Goal: Contribute content

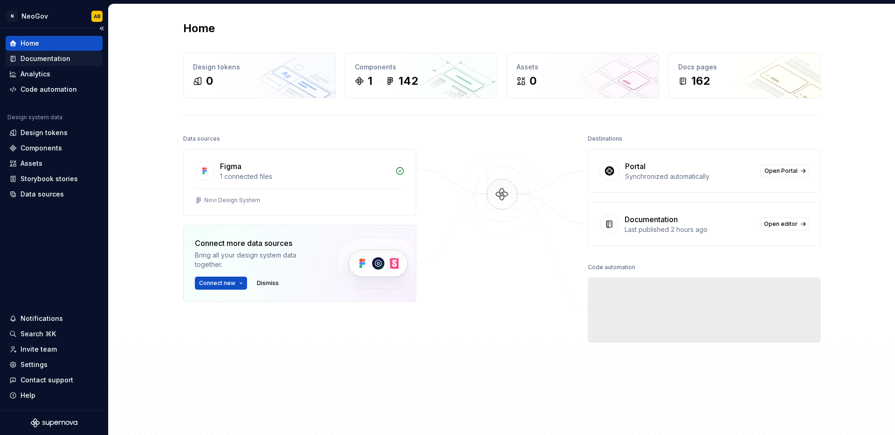
click at [60, 59] on div "Documentation" at bounding box center [45, 58] width 50 height 9
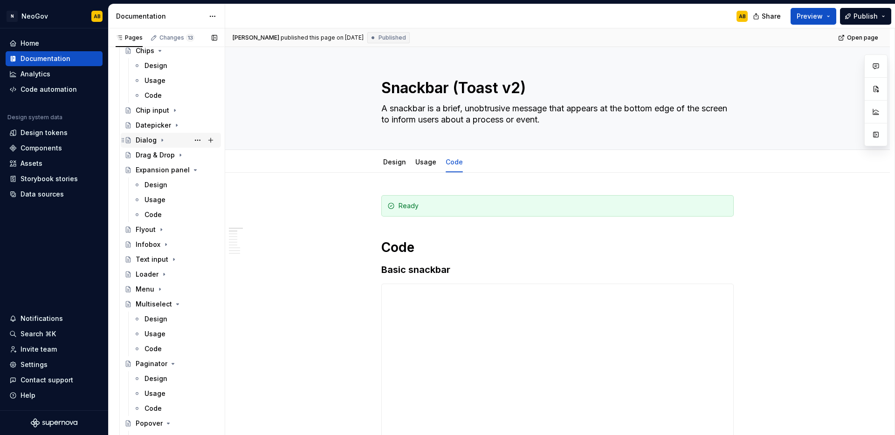
scroll to position [787, 0]
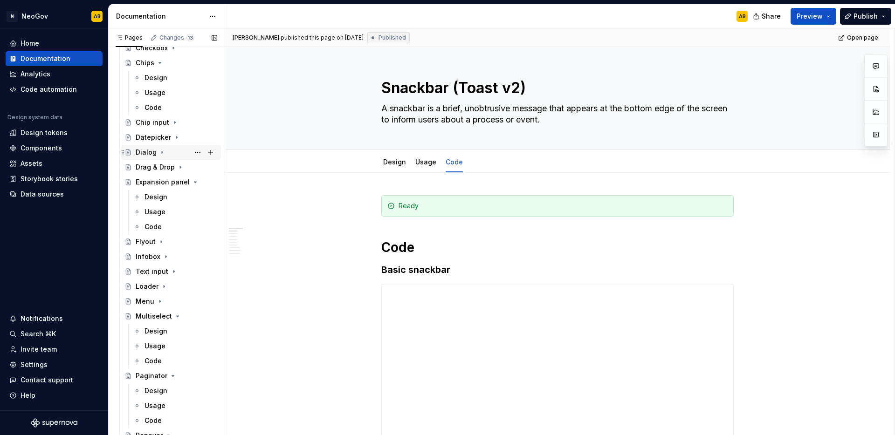
click at [158, 150] on icon "Page tree" at bounding box center [161, 152] width 7 height 7
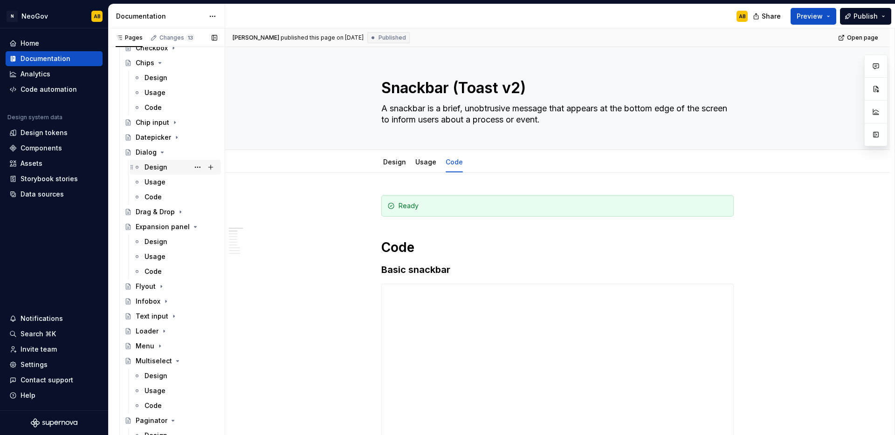
click at [164, 164] on div "Design" at bounding box center [155, 167] width 23 height 9
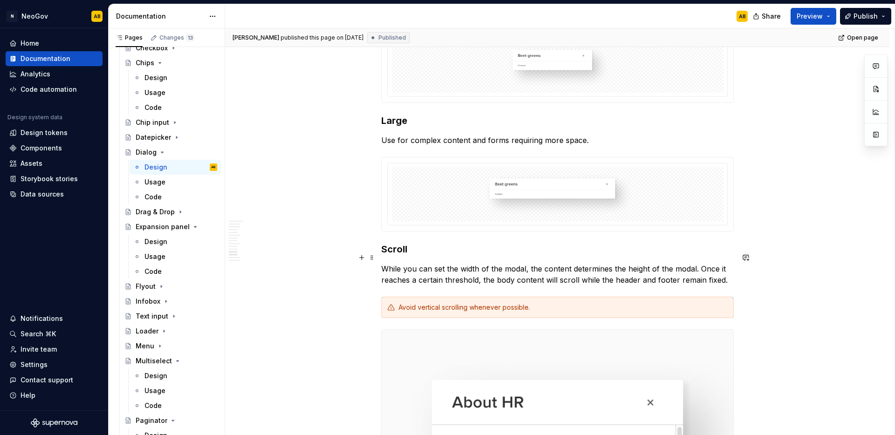
scroll to position [1546, 0]
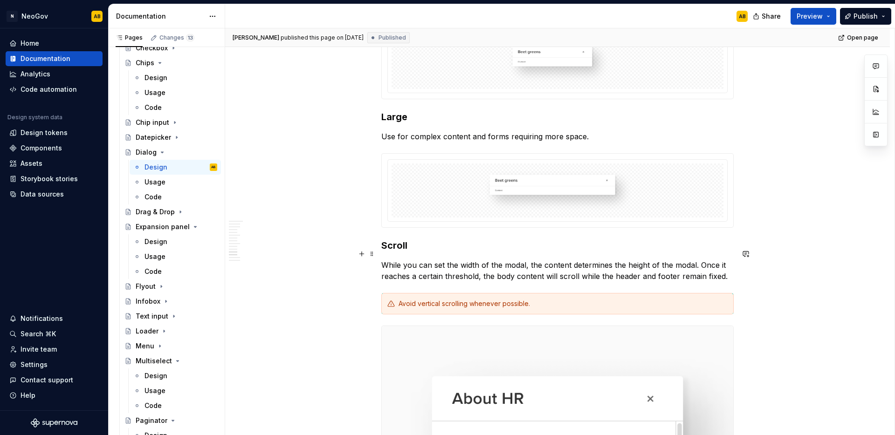
type textarea "*"
drag, startPoint x: 525, startPoint y: 253, endPoint x: 510, endPoint y: 254, distance: 14.5
click at [510, 260] on p "While you can set the width of the modal, the content determines the height of …" at bounding box center [557, 271] width 352 height 22
click at [505, 260] on p "While you can set the width of the modal, the content determines the height of …" at bounding box center [557, 271] width 352 height 22
drag, startPoint x: 524, startPoint y: 253, endPoint x: 502, endPoint y: 253, distance: 21.9
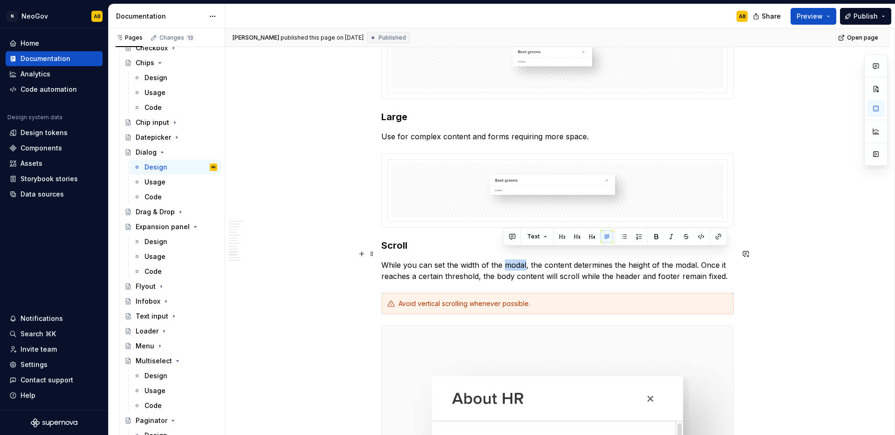
click at [502, 260] on p "While you can set the width of the modal, the content determines the height of …" at bounding box center [557, 271] width 352 height 22
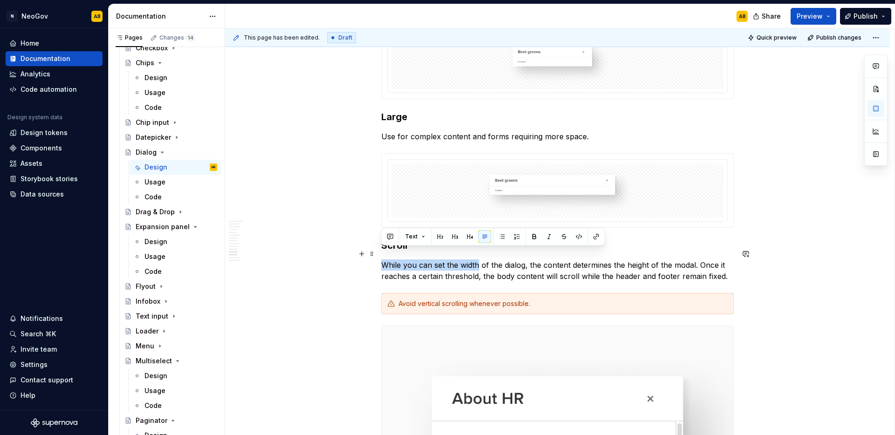
drag, startPoint x: 478, startPoint y: 254, endPoint x: 382, endPoint y: 254, distance: 96.4
click at [382, 260] on p "While you can set the width of the dialog, the content determines the height of…" at bounding box center [557, 271] width 352 height 22
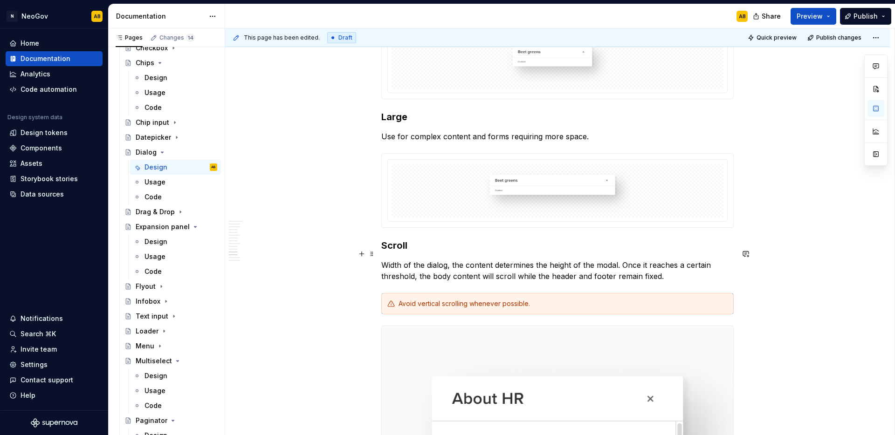
click at [447, 260] on p "Width of the dialog, the content determines the height of the modal. Once it re…" at bounding box center [557, 271] width 352 height 22
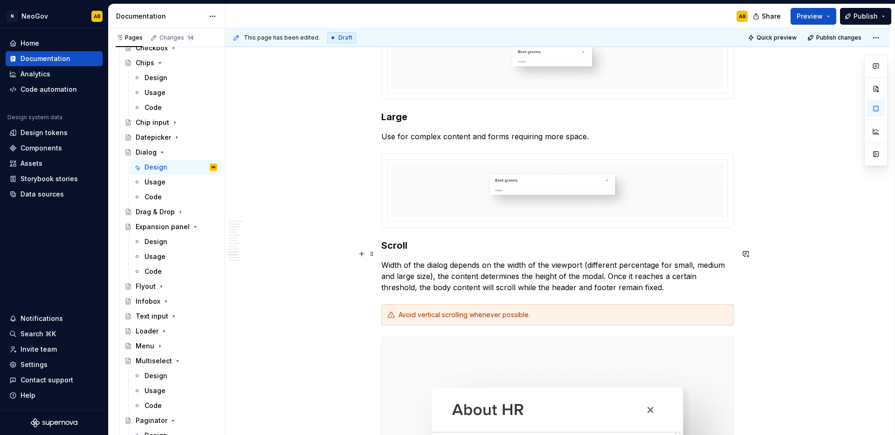
click at [436, 265] on p "Width of the dialog depends on the width of the viewport (different percentage …" at bounding box center [557, 277] width 352 height 34
drag, startPoint x: 601, startPoint y: 266, endPoint x: 622, endPoint y: 266, distance: 21.4
click at [622, 266] on p "Width of the dialog depends on the width of the viewport (different percentage …" at bounding box center [557, 277] width 352 height 34
click at [413, 279] on p "Width of the dialog depends on the width of the viewport (different percentage …" at bounding box center [557, 277] width 352 height 34
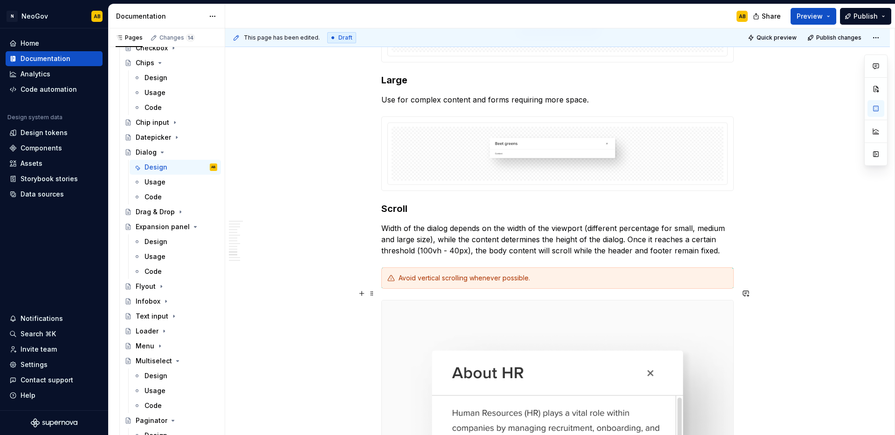
scroll to position [1585, 0]
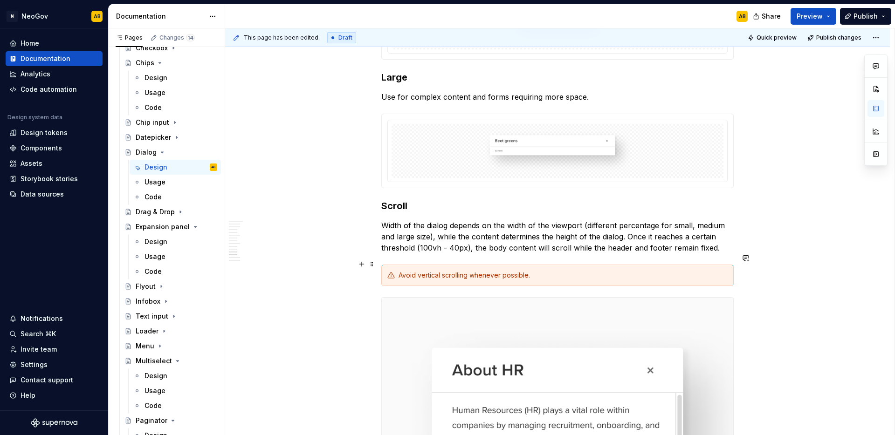
click at [550, 271] on div "Avoid vertical scrolling whenever possible." at bounding box center [562, 275] width 329 height 9
click at [602, 271] on div "Avoid vertical scrolling whenever possible." at bounding box center [562, 275] width 329 height 9
drag, startPoint x: 619, startPoint y: 214, endPoint x: 657, endPoint y: 216, distance: 37.8
click at [657, 220] on p "Width of the dialog depends on the width of the viewport (different percentage …" at bounding box center [557, 237] width 352 height 34
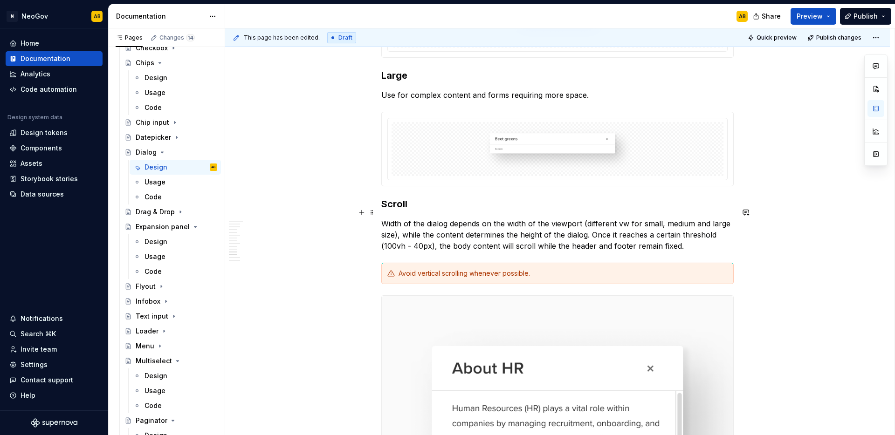
click at [435, 223] on p "Width of the dialog depends on the width of the viewport (different vw for smal…" at bounding box center [557, 235] width 352 height 34
drag, startPoint x: 680, startPoint y: 223, endPoint x: 656, endPoint y: 223, distance: 24.2
click at [656, 223] on p "Width of the dialog depends on the width of the viewport (different vw for smal…" at bounding box center [557, 235] width 352 height 34
click at [649, 231] on p "Width of the dialog depends on the width of the viewport (different vw for smal…" at bounding box center [557, 235] width 352 height 34
click at [403, 235] on p "Width of the dialog depends on the width of the viewport (different vw for smal…" at bounding box center [557, 235] width 352 height 34
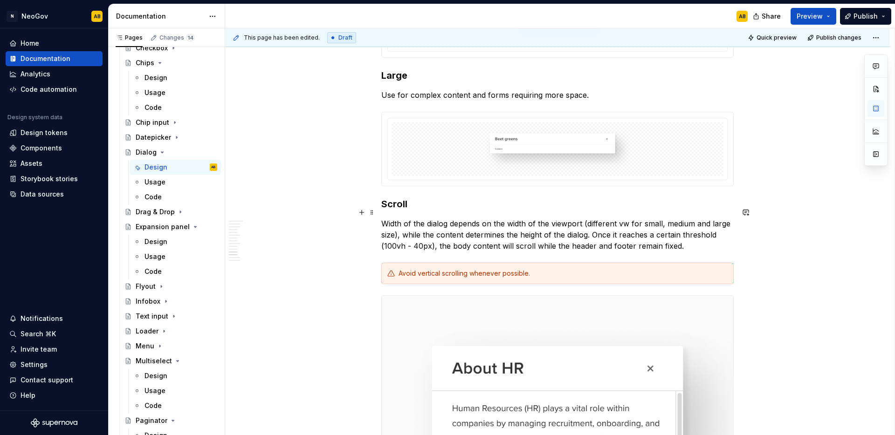
click at [384, 235] on p "Width of the dialog depends on the width of the viewport (different vw for smal…" at bounding box center [557, 235] width 352 height 34
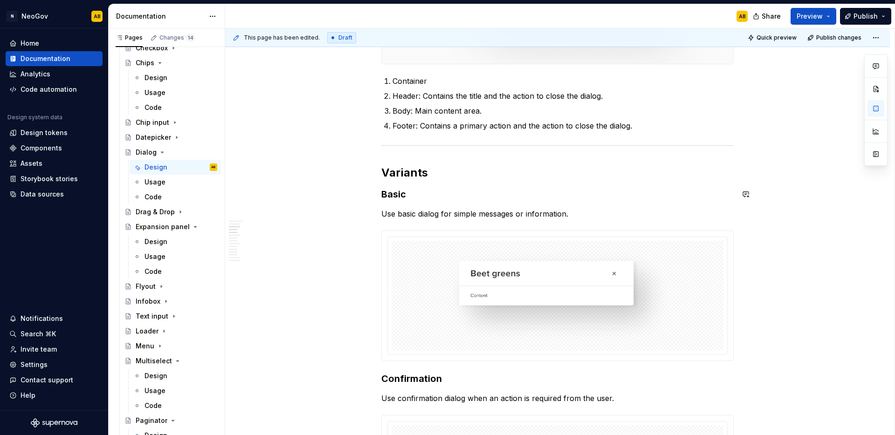
scroll to position [0, 0]
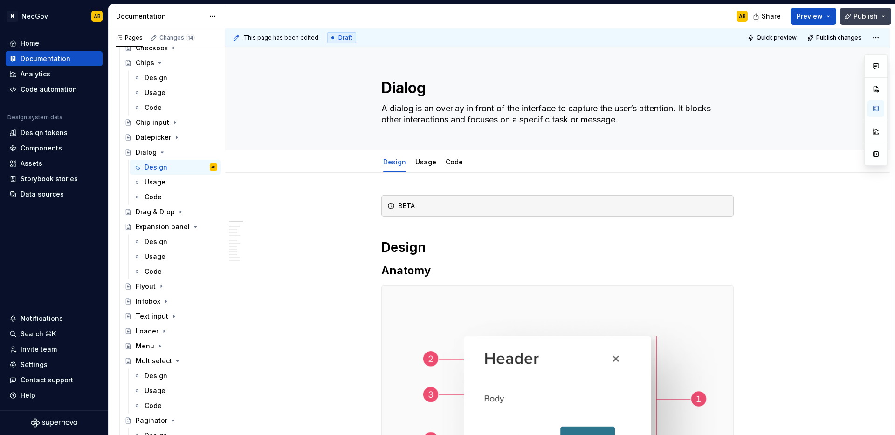
click at [881, 20] on button "Publish" at bounding box center [865, 16] width 51 height 17
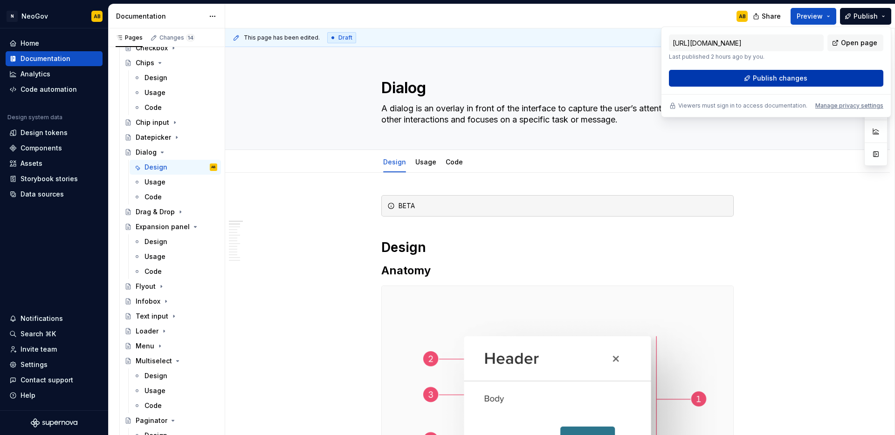
click at [777, 83] on button "Publish changes" at bounding box center [776, 78] width 214 height 17
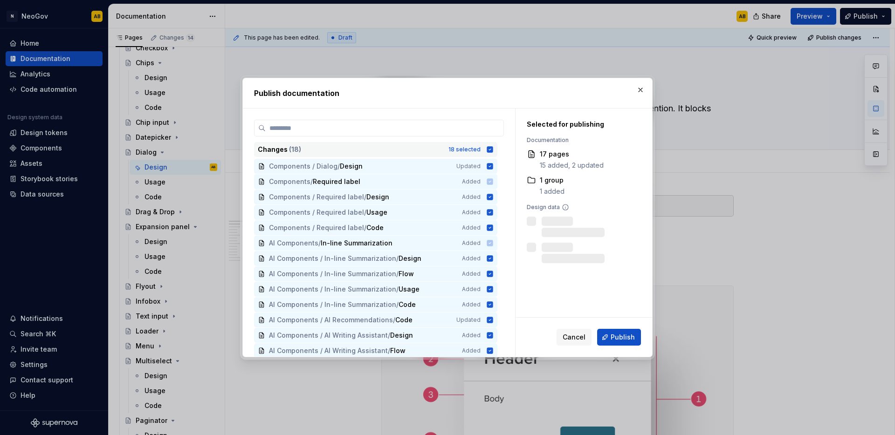
click at [490, 150] on icon at bounding box center [490, 149] width 6 height 6
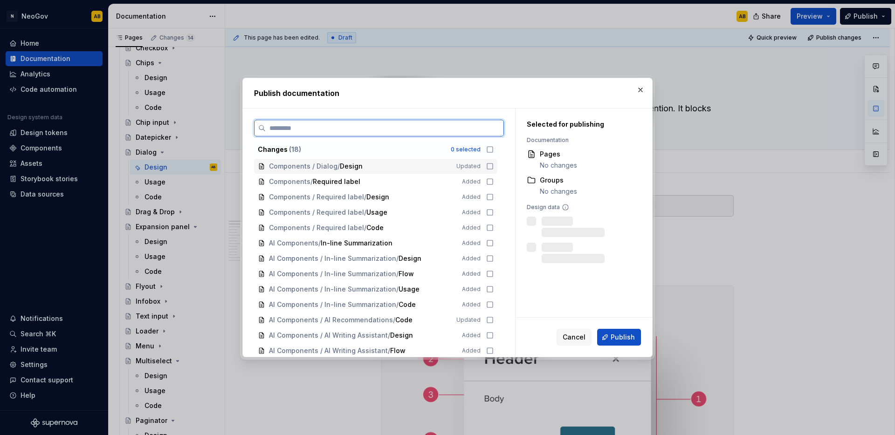
click at [490, 165] on icon at bounding box center [489, 166] width 7 height 7
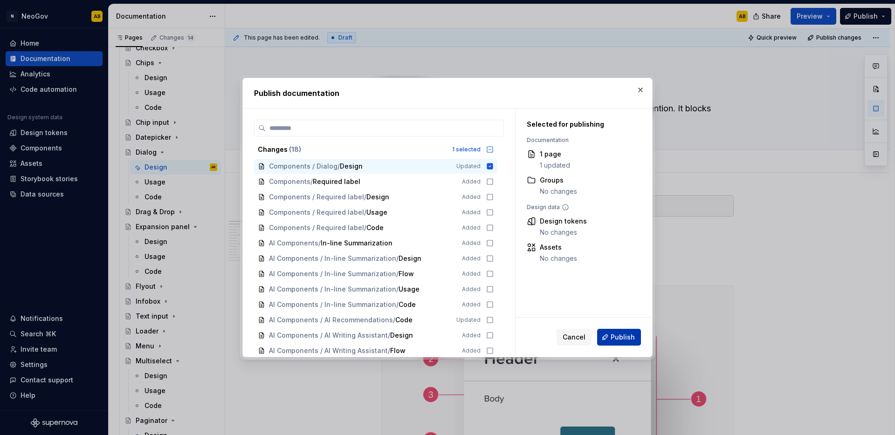
click at [618, 338] on span "Publish" at bounding box center [622, 337] width 24 height 9
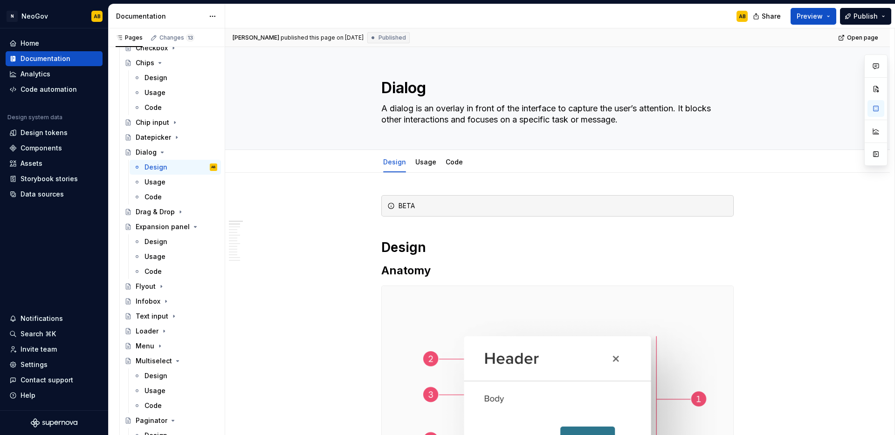
type textarea "*"
